Goal: Transaction & Acquisition: Purchase product/service

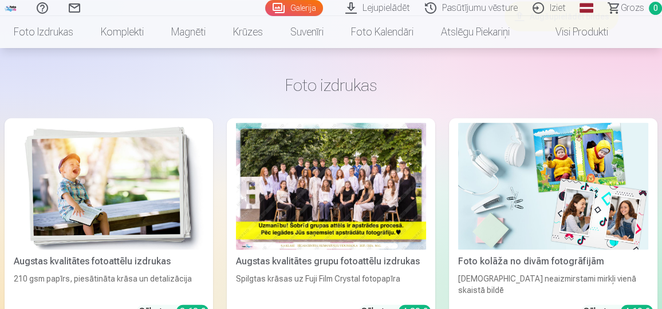
scroll to position [2194, 0]
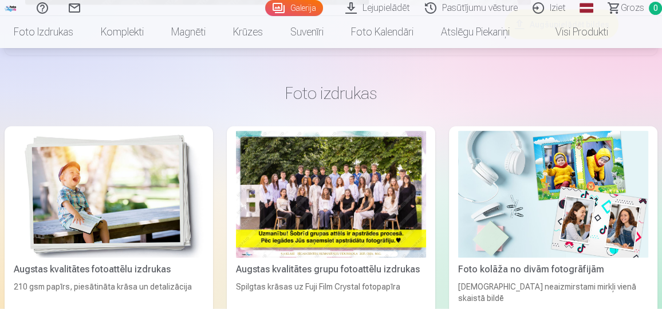
click at [294, 182] on div at bounding box center [331, 194] width 190 height 127
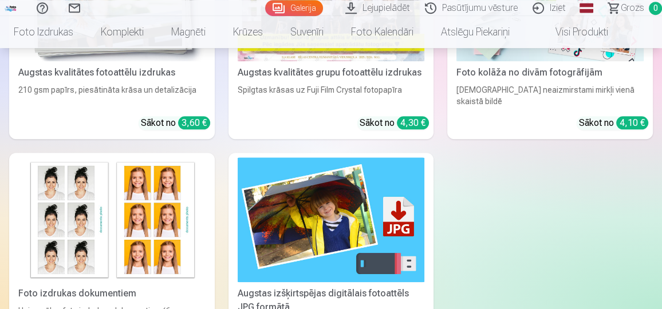
scroll to position [853, 0]
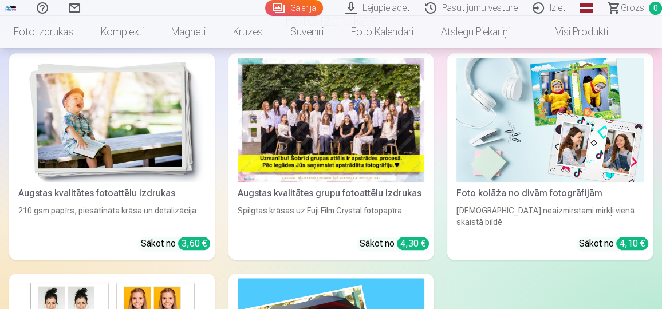
click at [363, 7] on link "Lejupielādēt" at bounding box center [380, 8] width 80 height 16
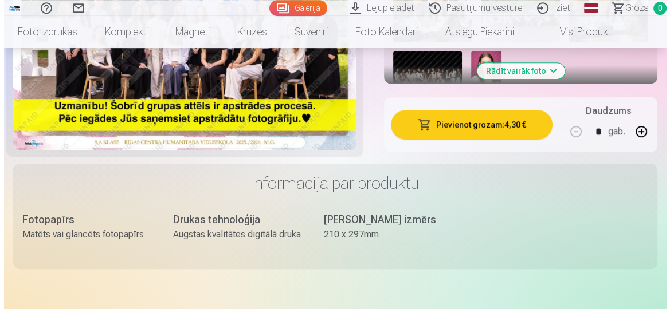
scroll to position [548, 0]
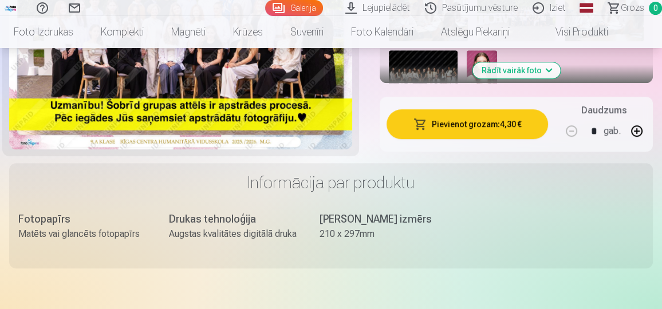
click at [494, 111] on button "Pievienot grozam : 4,30 €" at bounding box center [468, 124] width 162 height 30
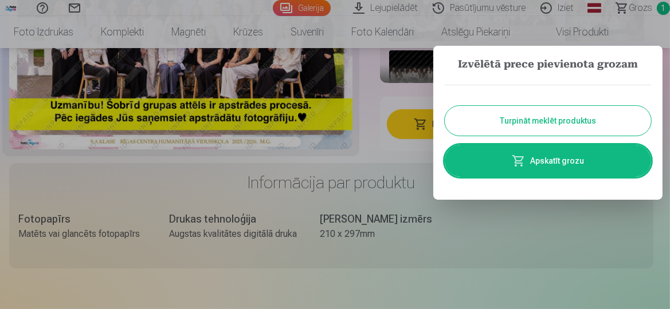
click at [521, 163] on span at bounding box center [519, 161] width 14 height 14
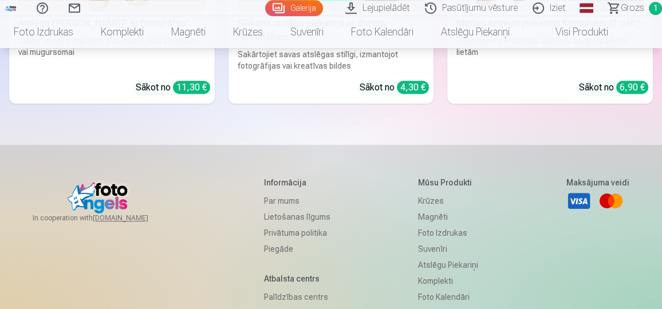
scroll to position [4572, 0]
